Goal: Information Seeking & Learning: Find specific fact

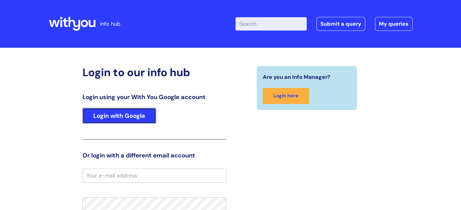
click at [107, 114] on link "Login with Google" at bounding box center [119, 116] width 74 height 16
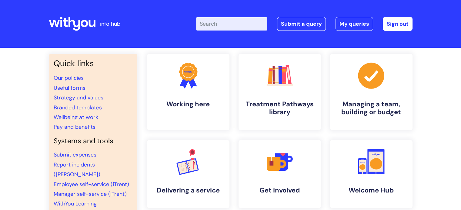
click at [222, 25] on input "Enter your search term here..." at bounding box center [231, 23] width 71 height 13
type input "internal"
click button "Search" at bounding box center [0, 0] width 0 height 0
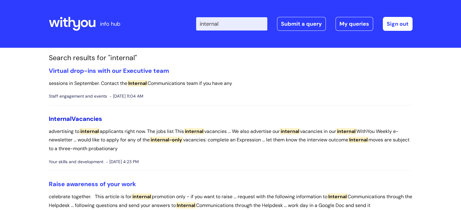
click at [67, 119] on span "Internal" at bounding box center [60, 119] width 23 height 8
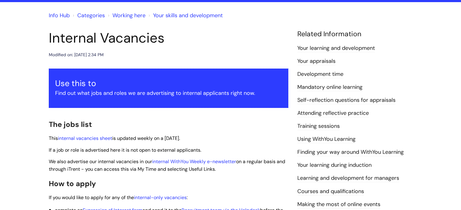
scroll to position [61, 0]
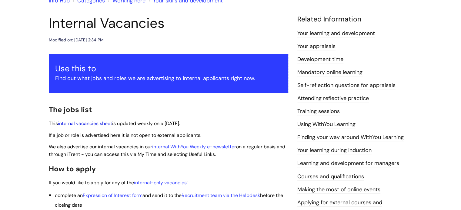
click at [105, 125] on link "internal vacancies sheet" at bounding box center [85, 124] width 54 height 6
